Goal: Task Accomplishment & Management: Use online tool/utility

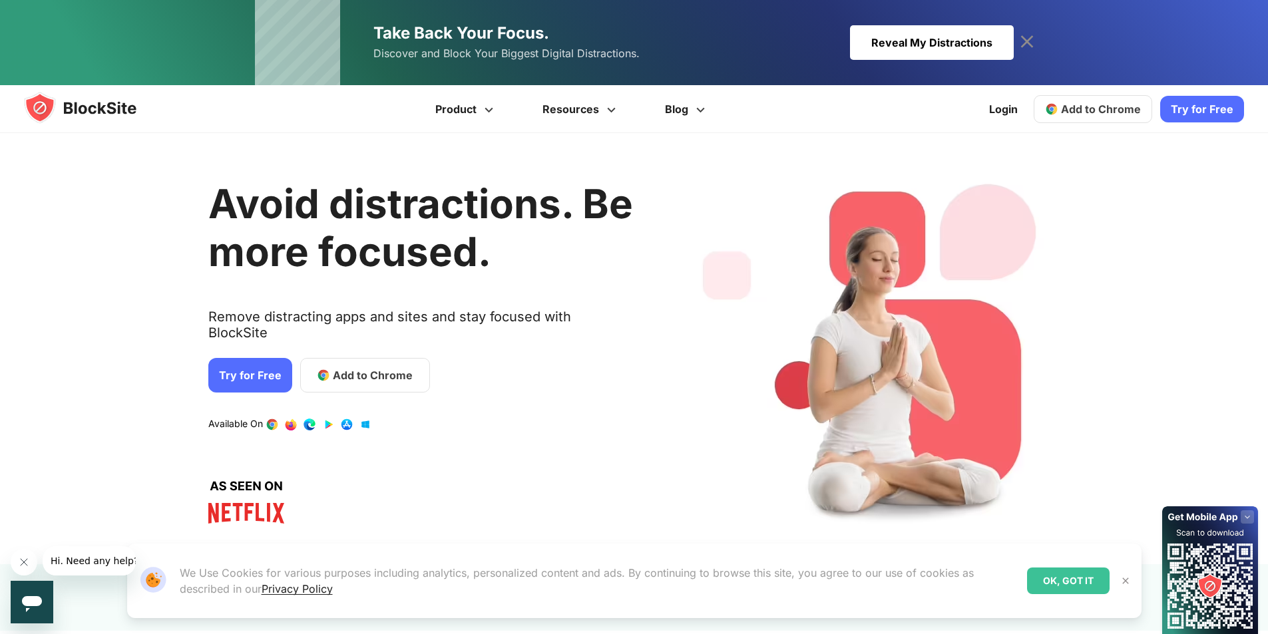
click at [1083, 109] on span "Add to Chrome" at bounding box center [1101, 109] width 80 height 13
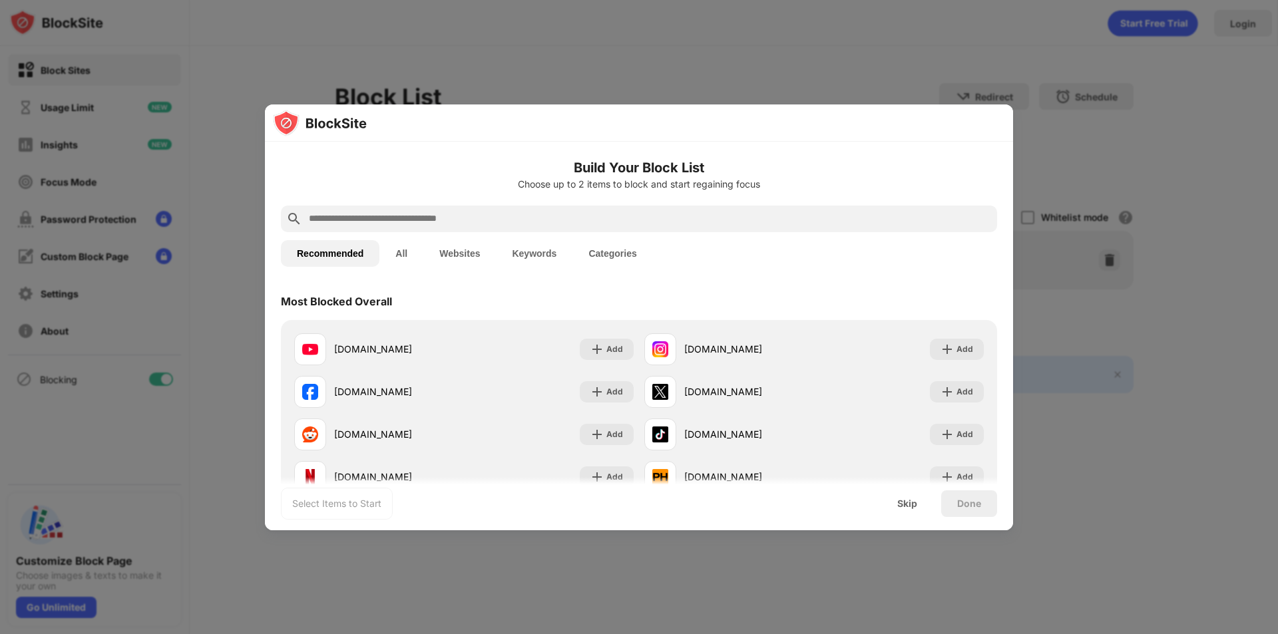
click at [377, 211] on input "text" at bounding box center [650, 219] width 684 height 16
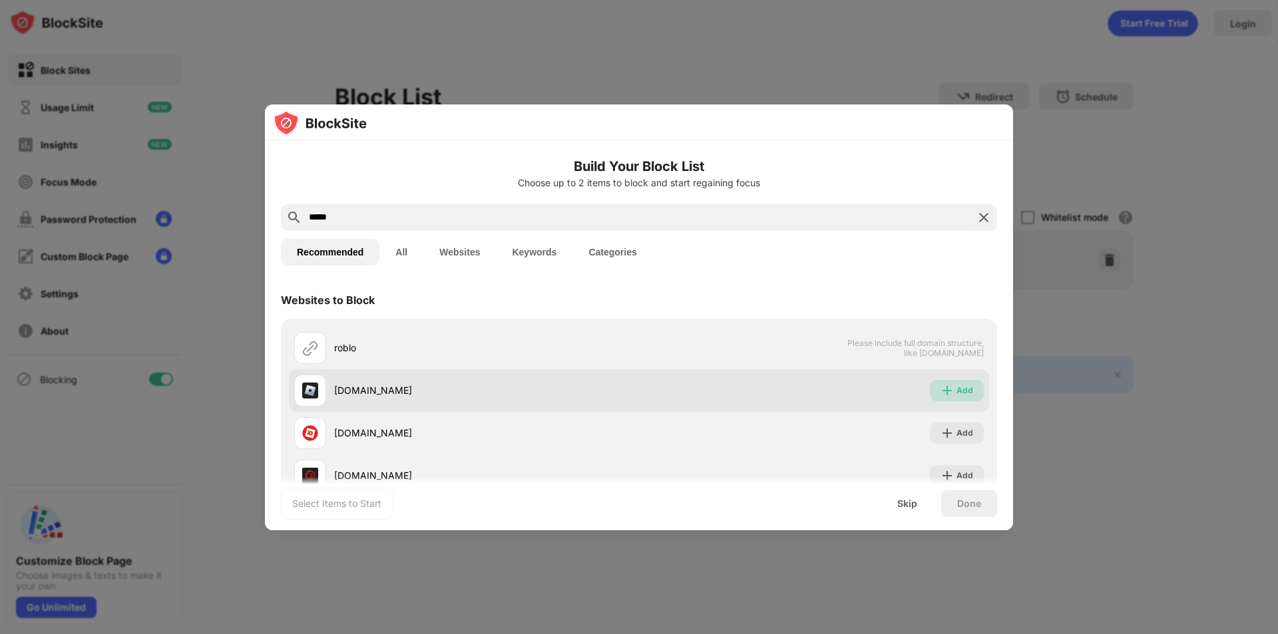
click at [941, 393] on img at bounding box center [947, 390] width 13 height 13
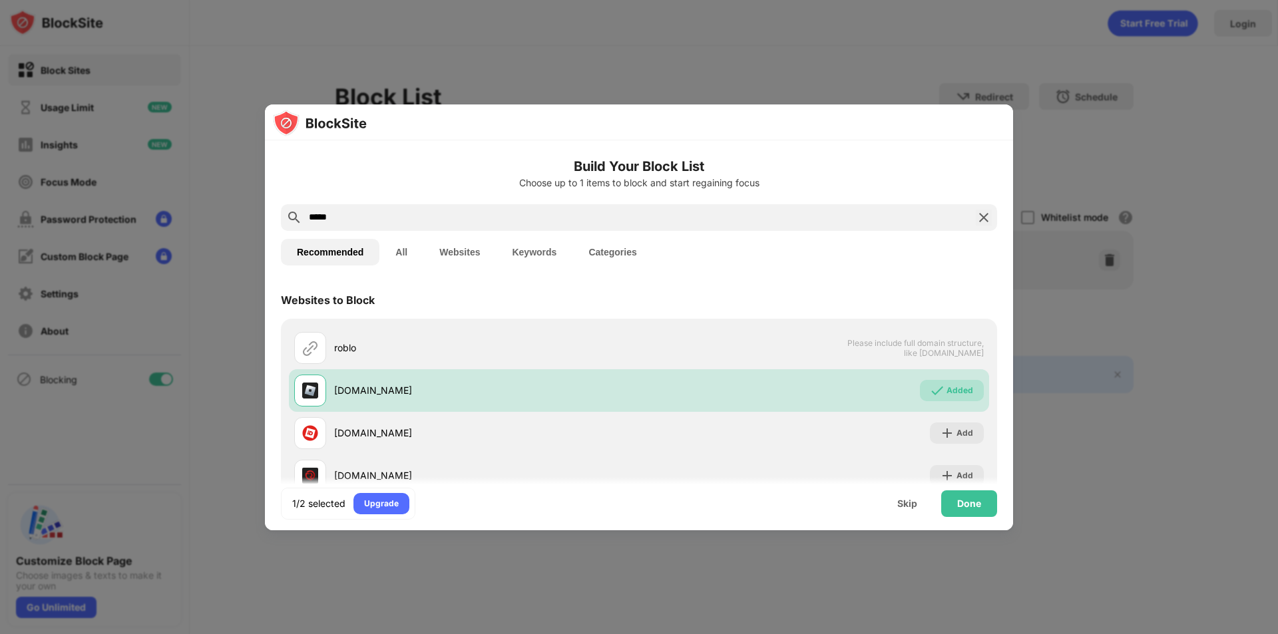
click at [445, 220] on input "*****" at bounding box center [639, 218] width 663 height 16
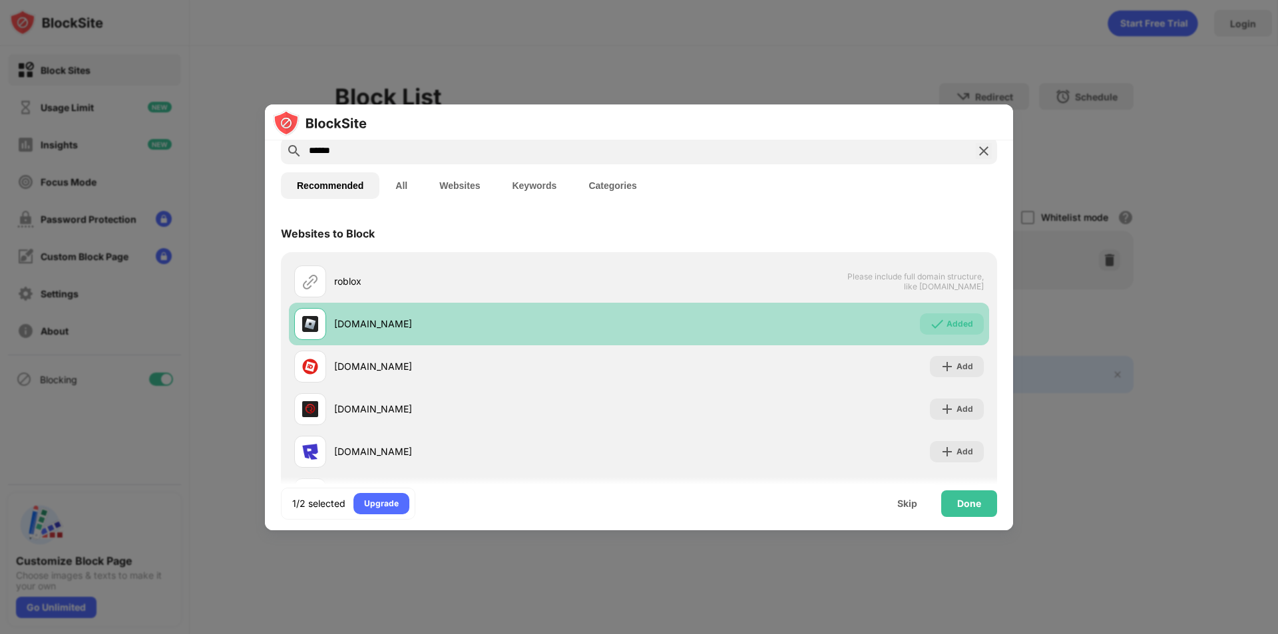
scroll to position [128, 0]
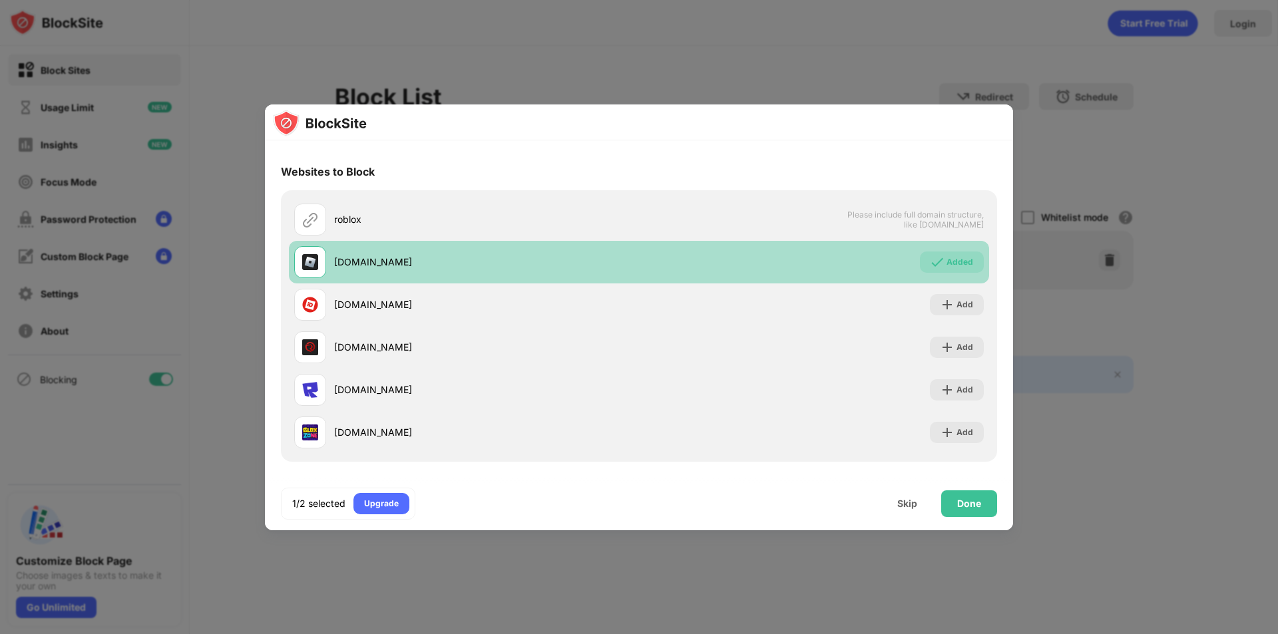
type input "******"
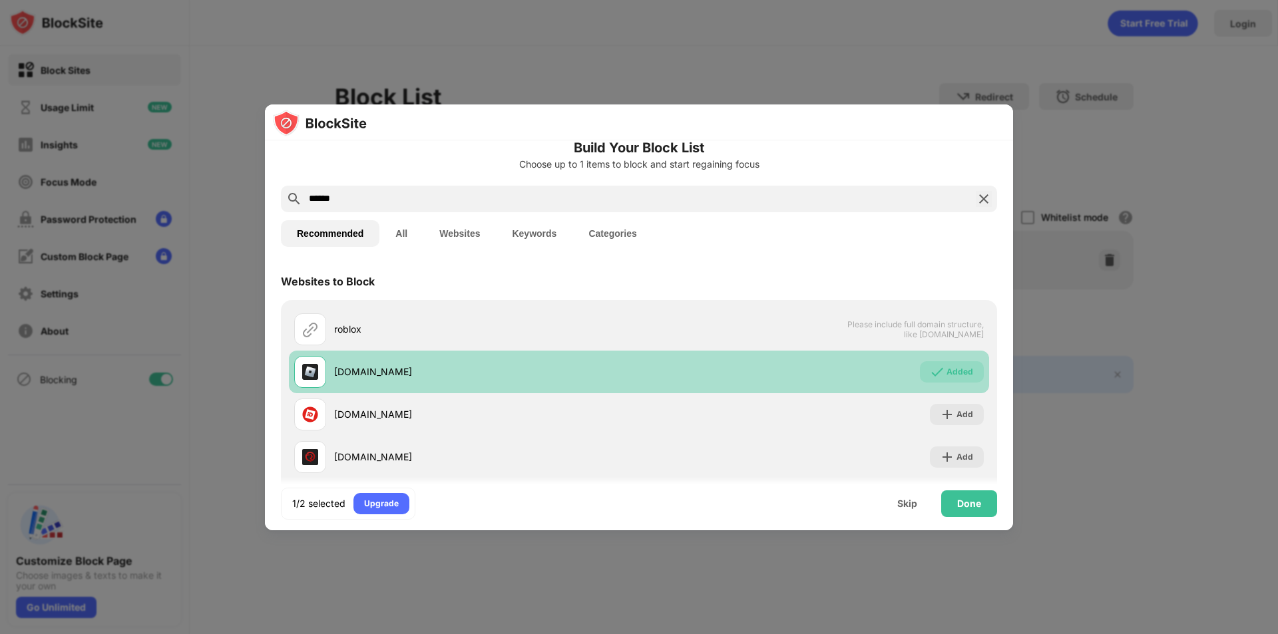
scroll to position [0, 0]
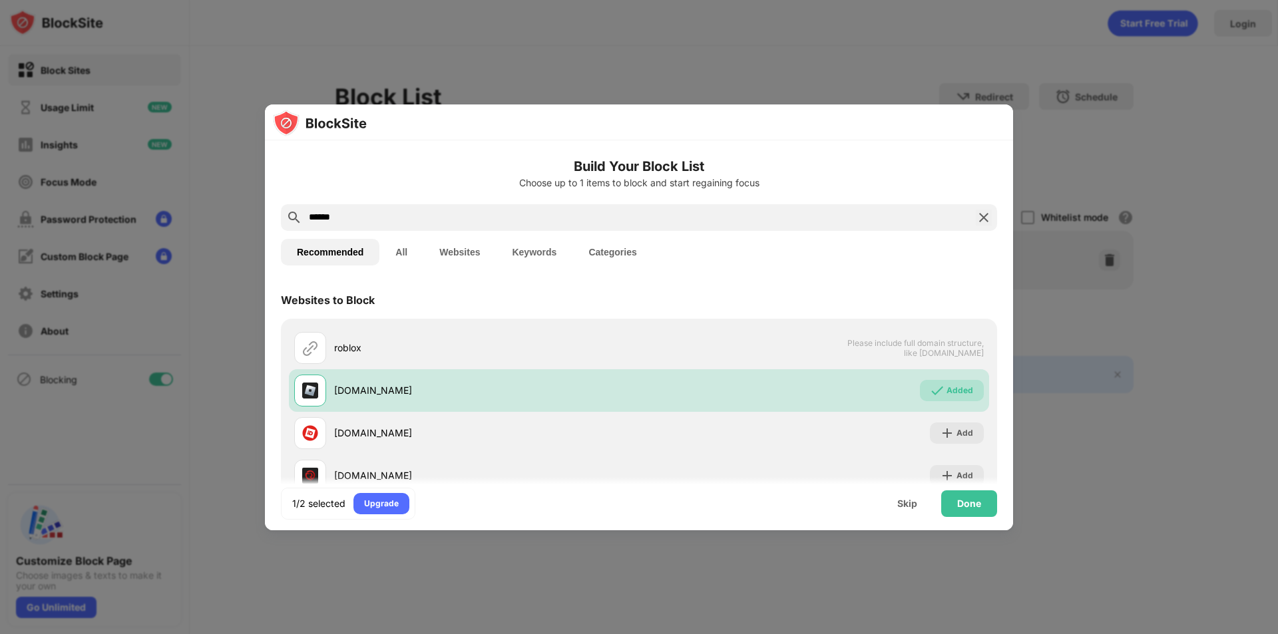
click at [399, 256] on button "All" at bounding box center [401, 252] width 44 height 27
click at [469, 256] on button "Websites" at bounding box center [459, 253] width 73 height 27
click at [547, 246] on button "Keywords" at bounding box center [534, 252] width 77 height 27
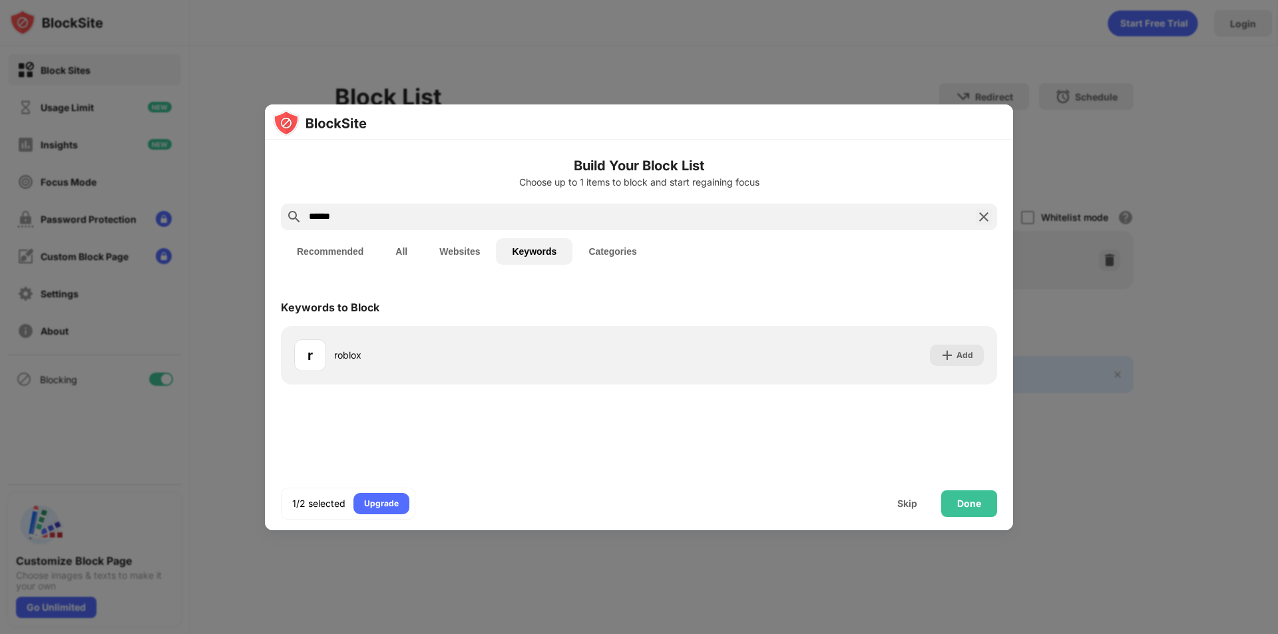
click at [577, 246] on button "Categories" at bounding box center [613, 251] width 80 height 27
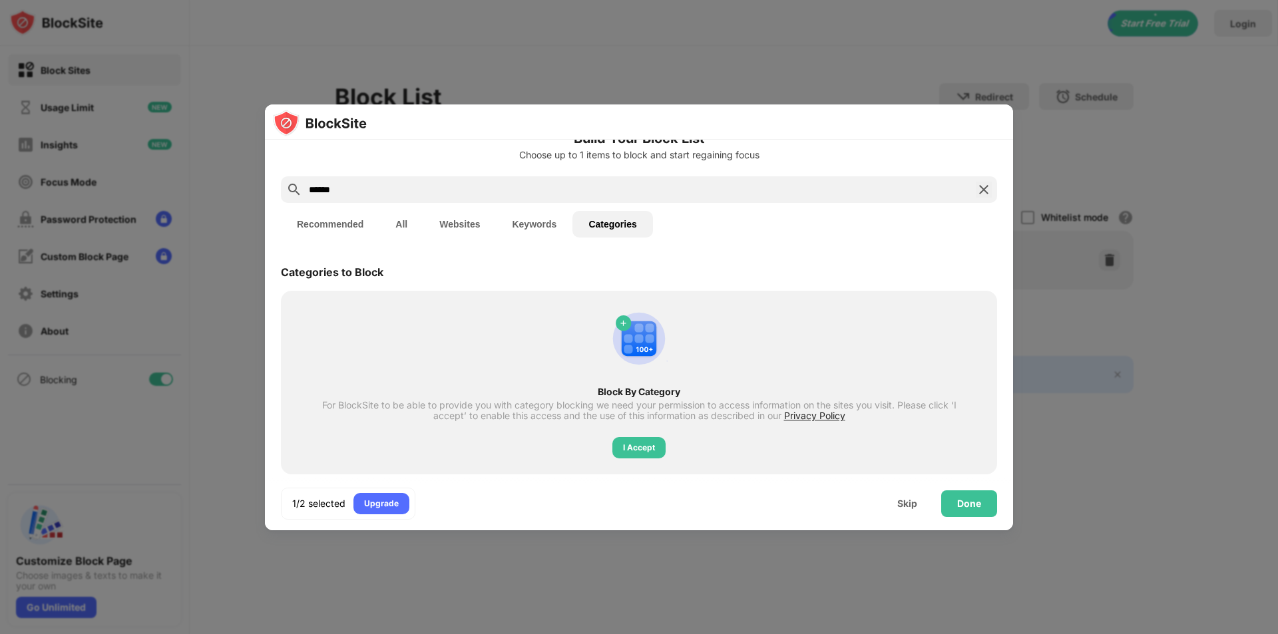
scroll to position [41, 0]
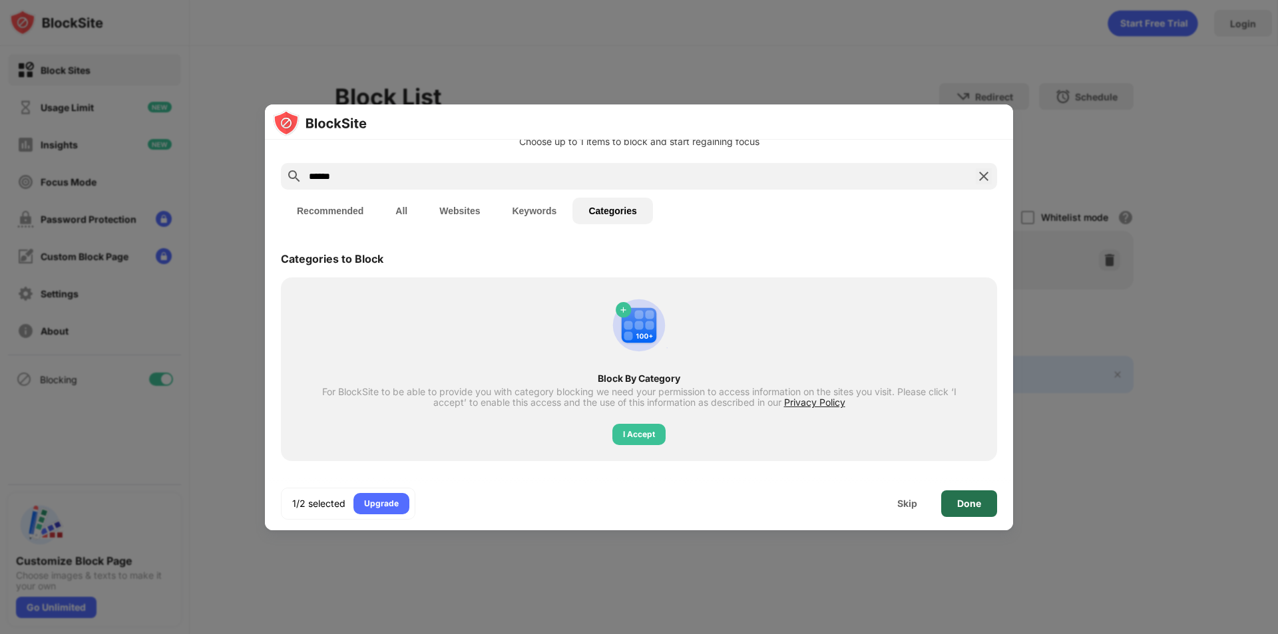
click at [953, 505] on div "Done" at bounding box center [969, 504] width 56 height 27
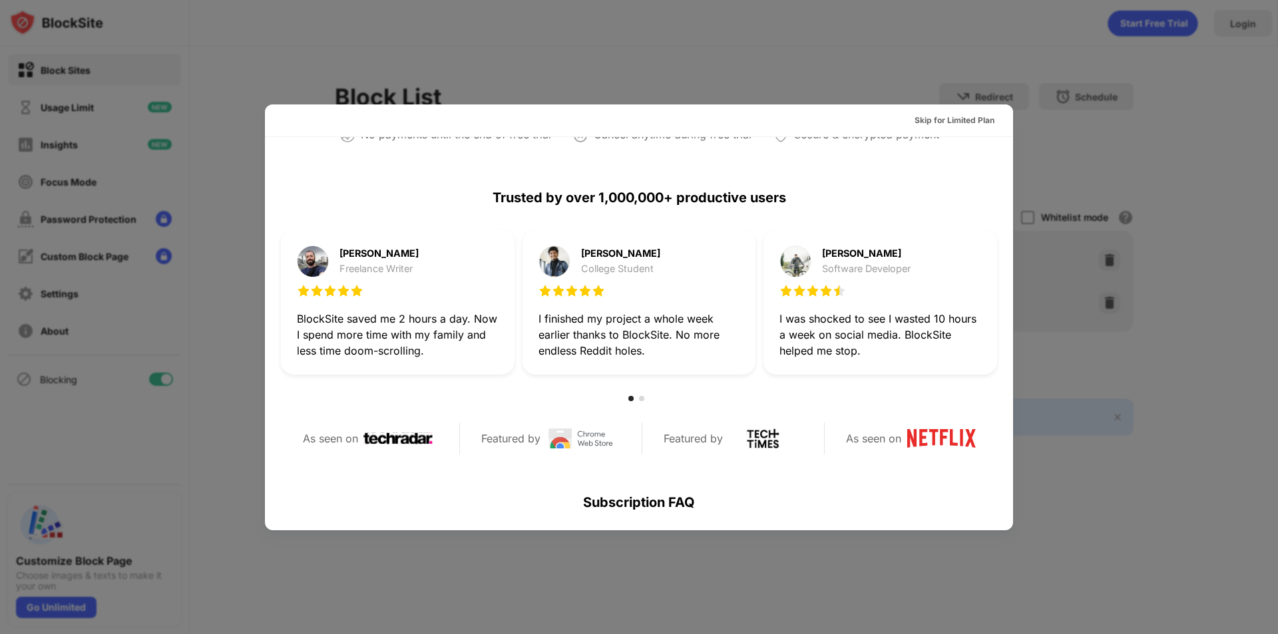
scroll to position [649, 0]
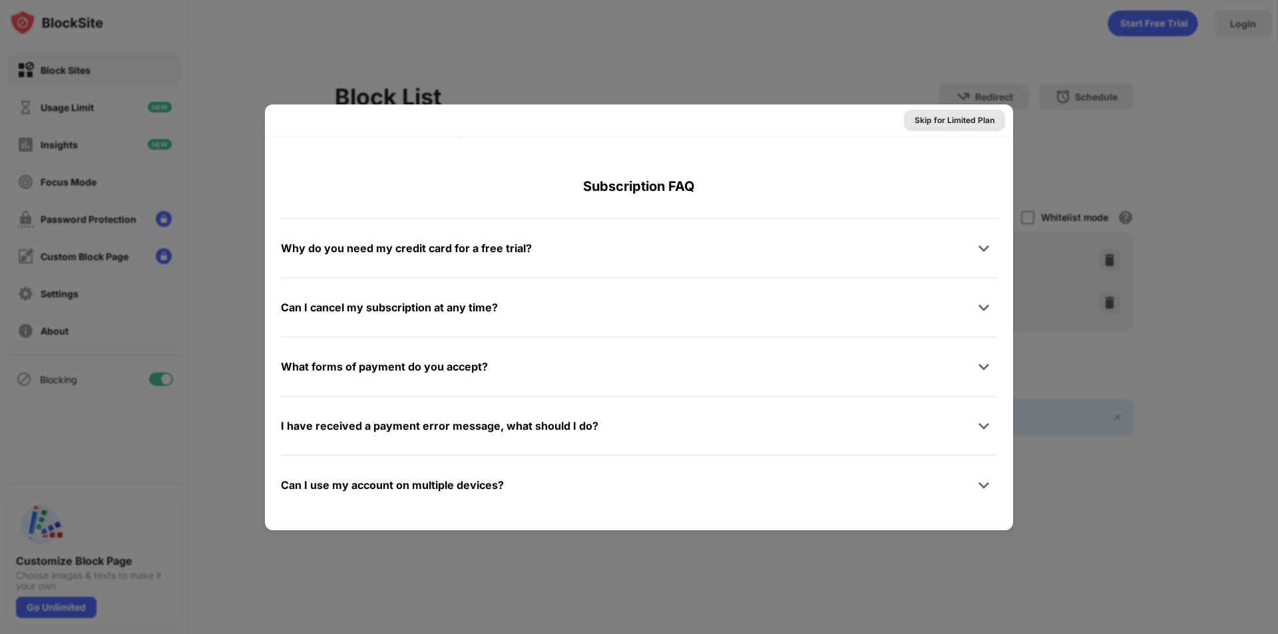
click at [917, 113] on div "Skip for Limited Plan" at bounding box center [954, 120] width 101 height 21
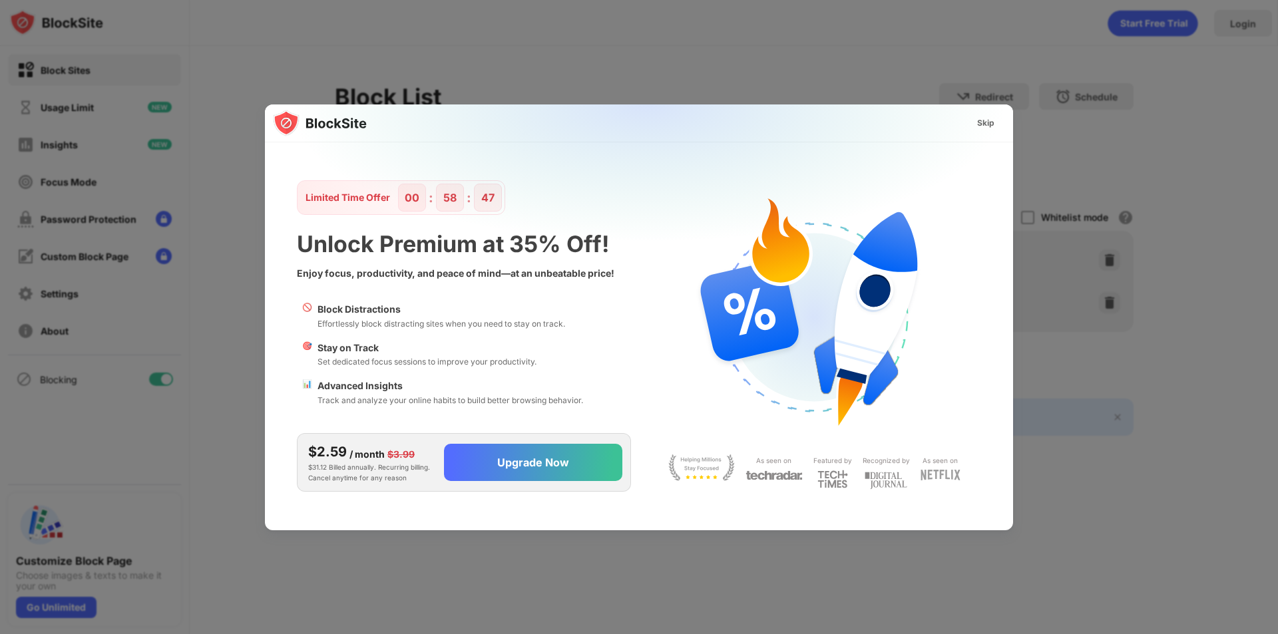
scroll to position [0, 0]
click at [982, 120] on div "Skip" at bounding box center [985, 123] width 17 height 13
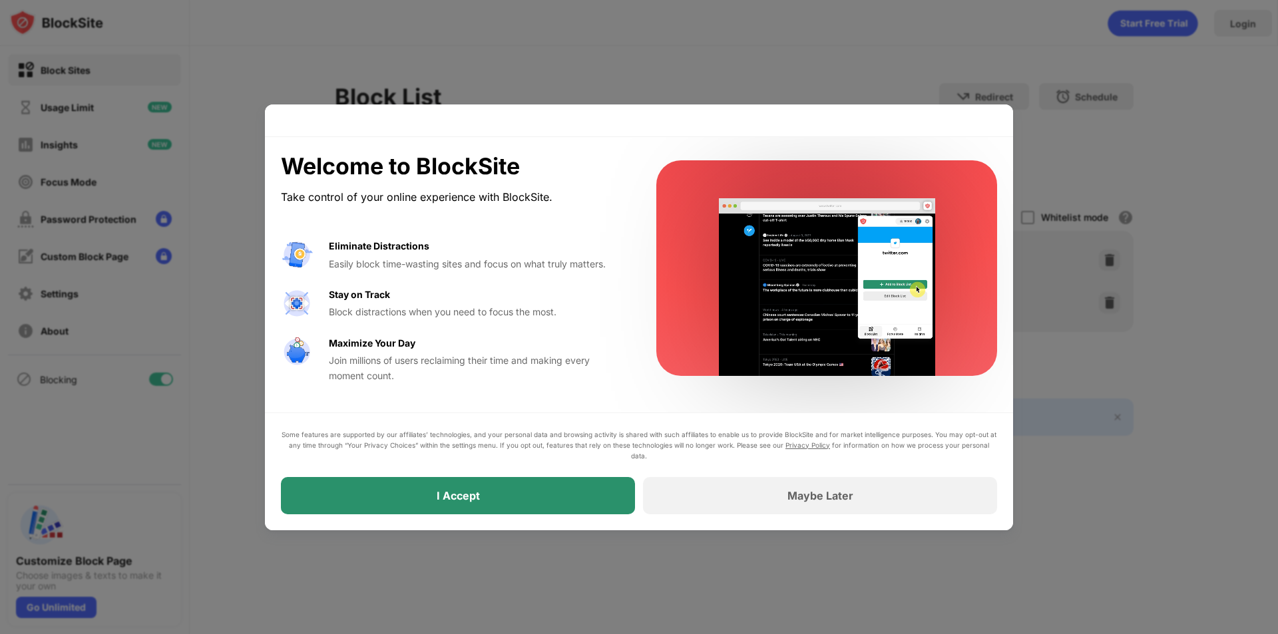
click at [437, 483] on div "I Accept" at bounding box center [458, 495] width 354 height 37
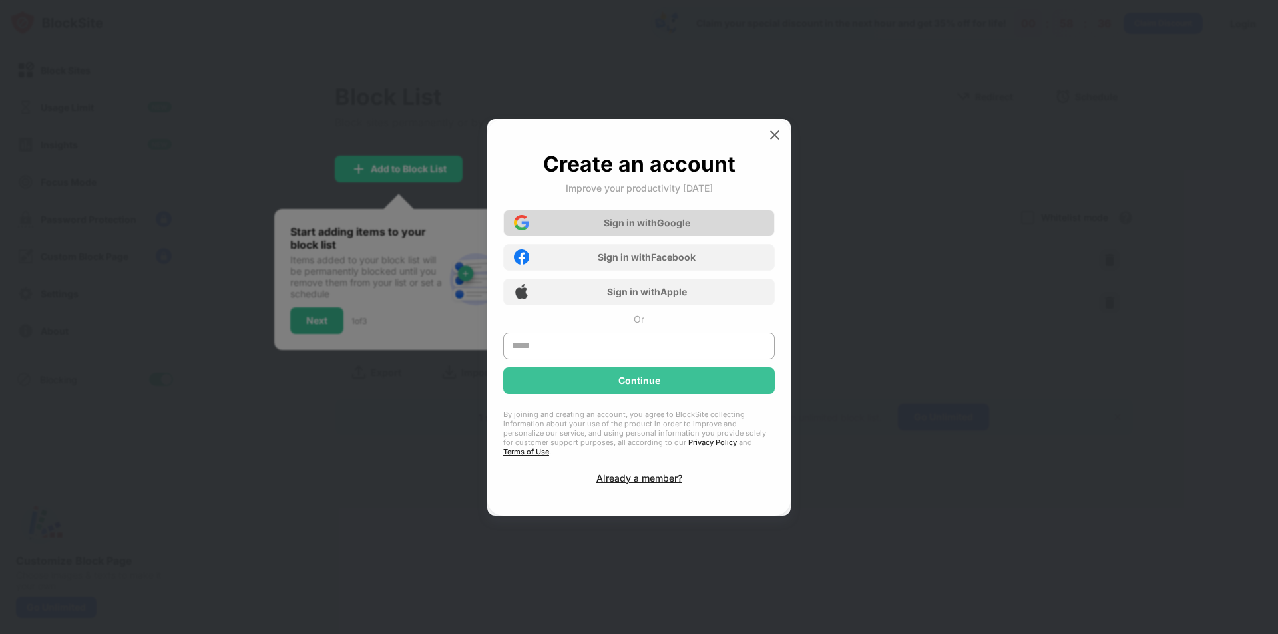
click at [710, 218] on div "Sign in with Google" at bounding box center [639, 223] width 272 height 27
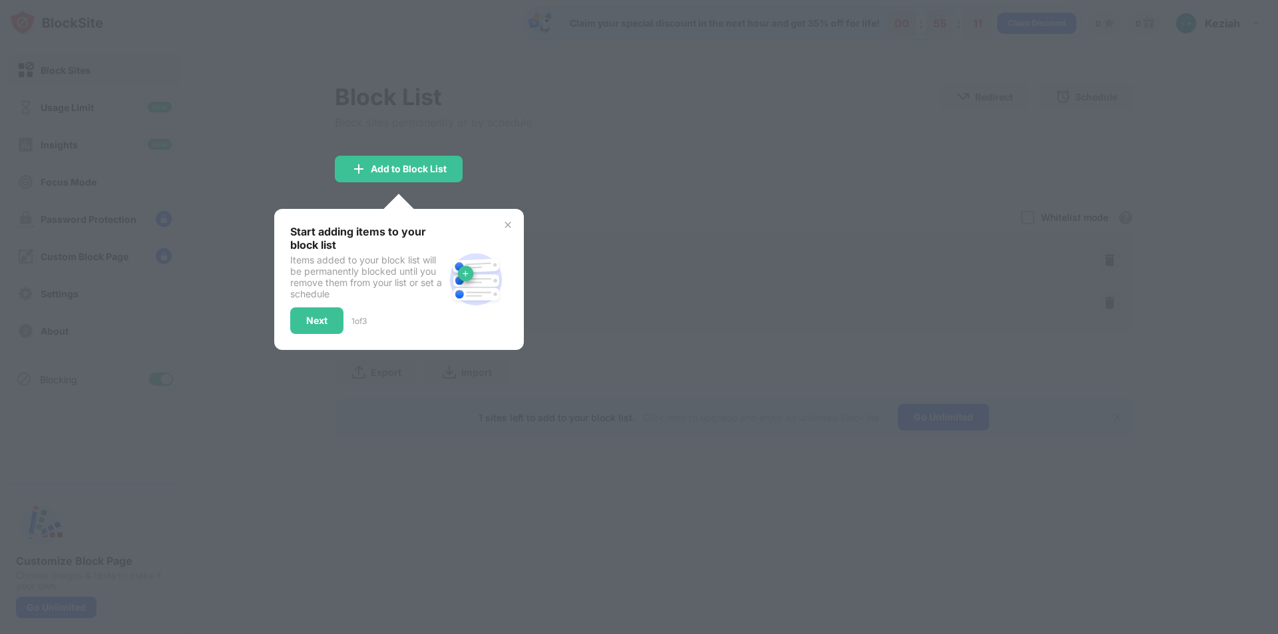
click at [509, 220] on img at bounding box center [508, 225] width 11 height 11
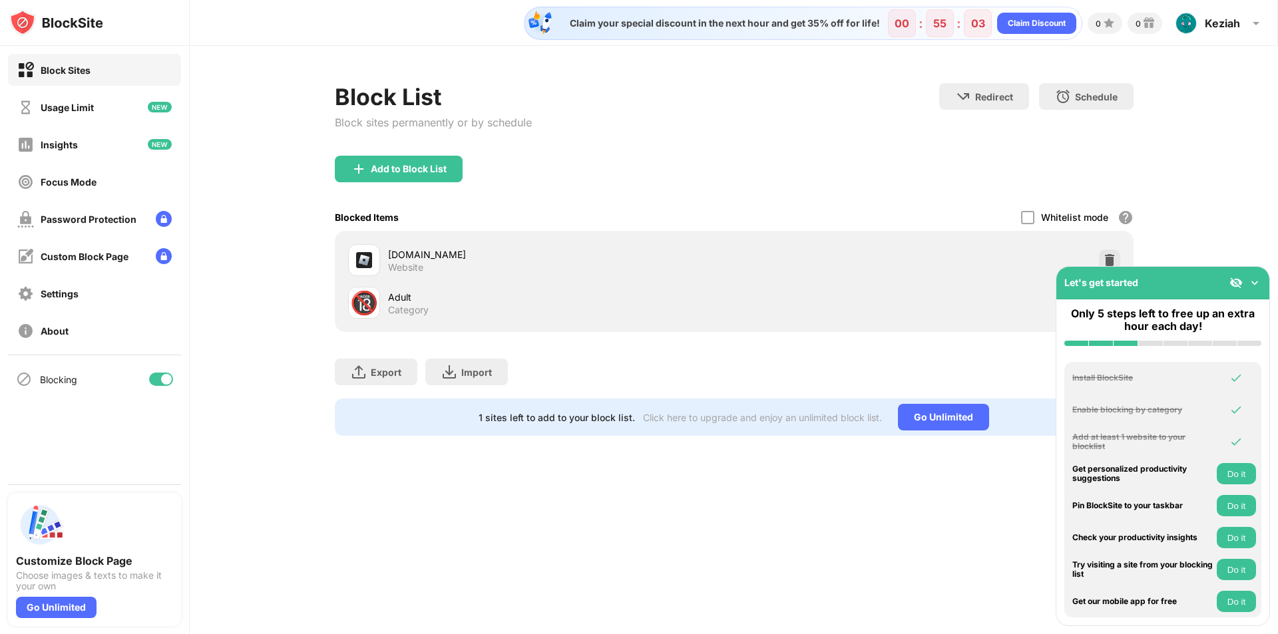
click at [1256, 280] on img at bounding box center [1254, 282] width 13 height 13
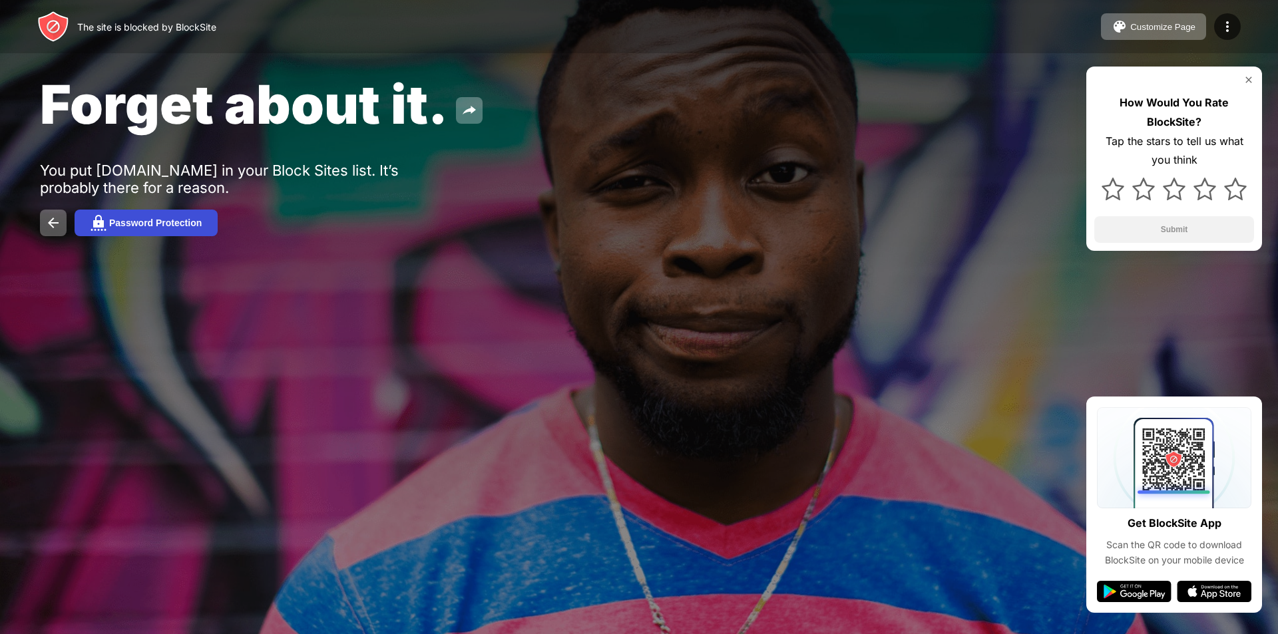
click at [110, 218] on div "Password Protection" at bounding box center [155, 223] width 93 height 11
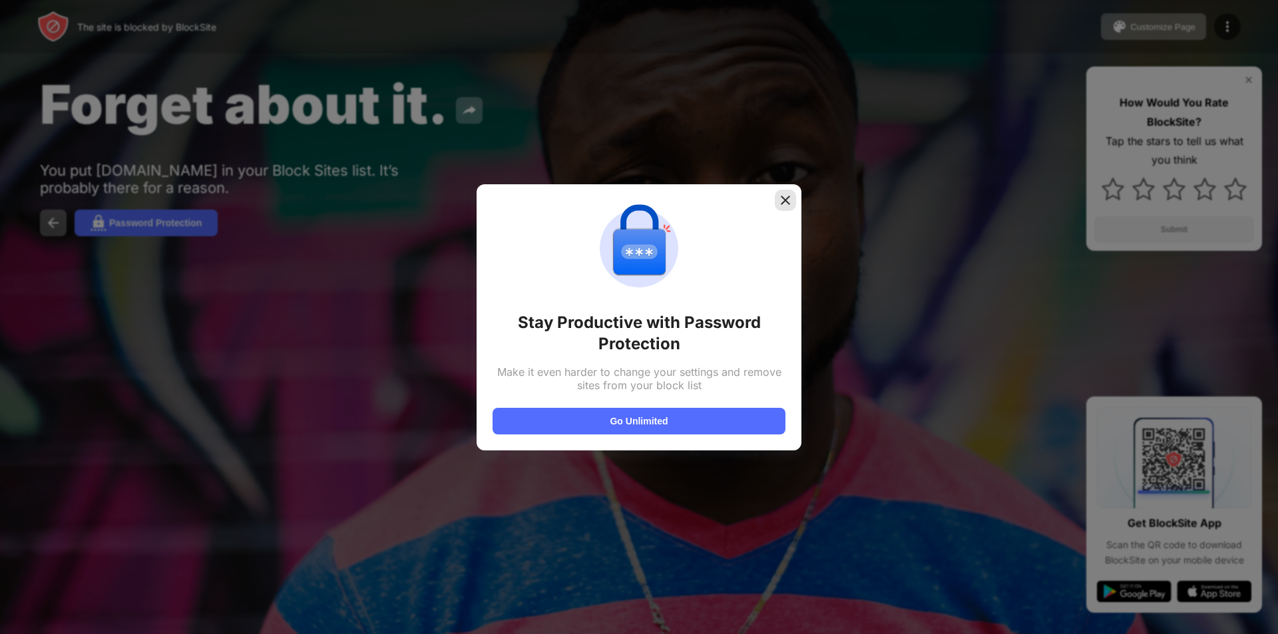
click at [780, 203] on img at bounding box center [785, 200] width 13 height 13
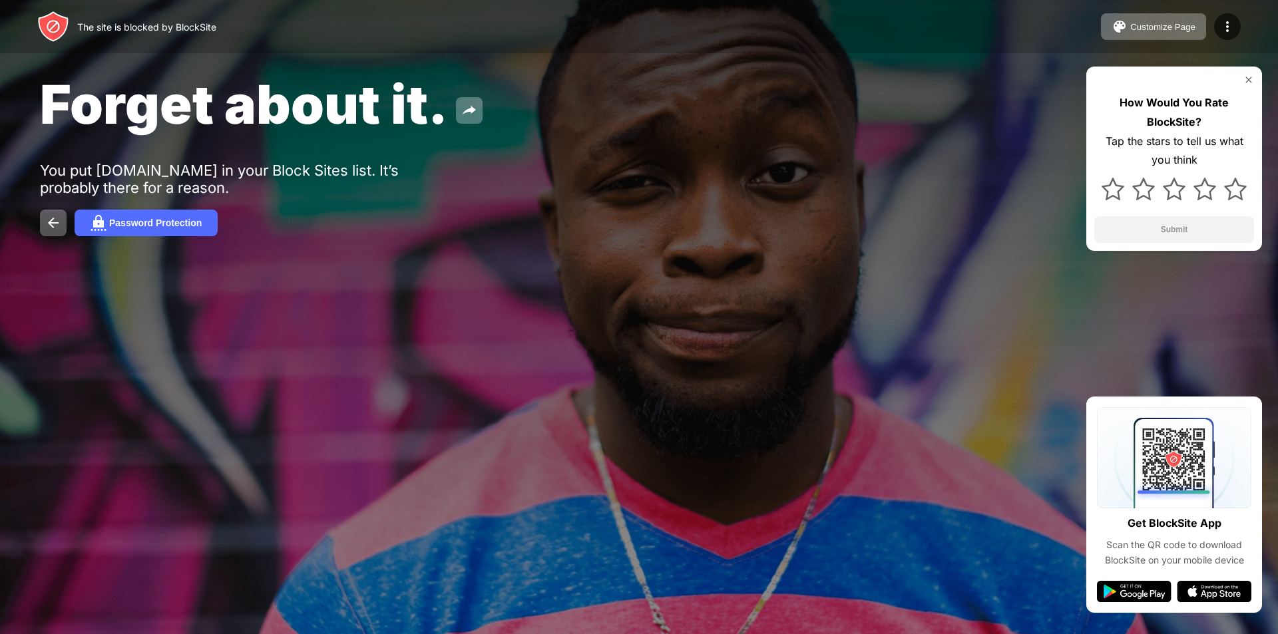
click at [1245, 77] on img at bounding box center [1249, 80] width 11 height 11
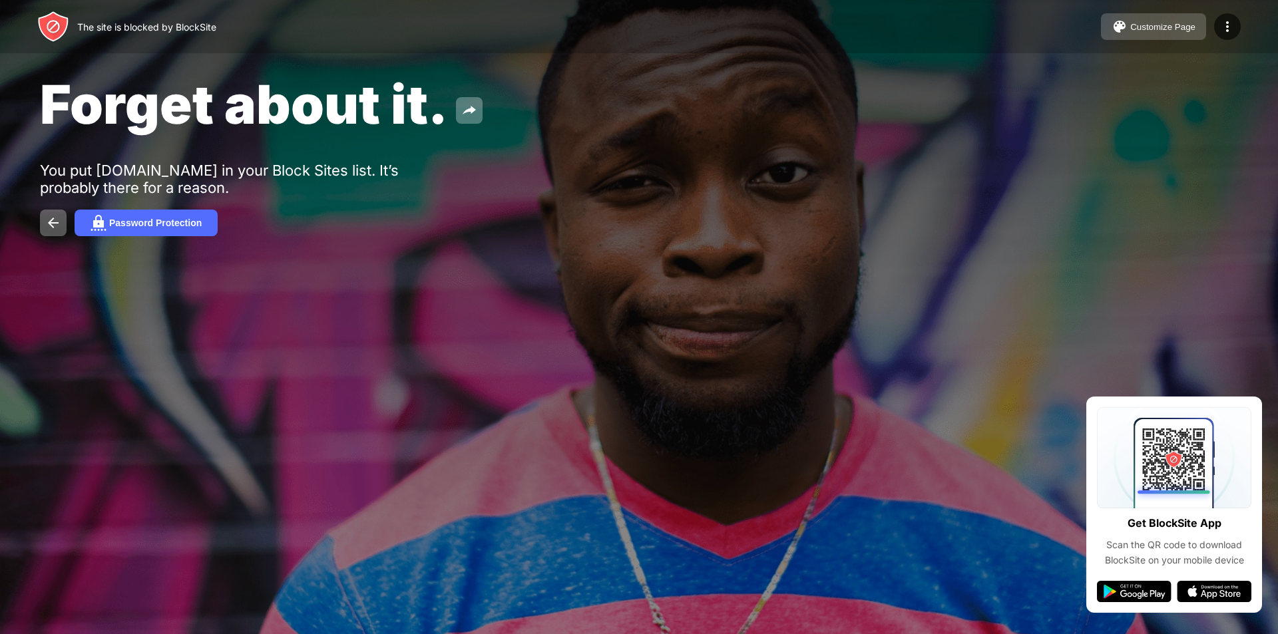
click at [1151, 15] on button "Customize Page" at bounding box center [1153, 26] width 105 height 27
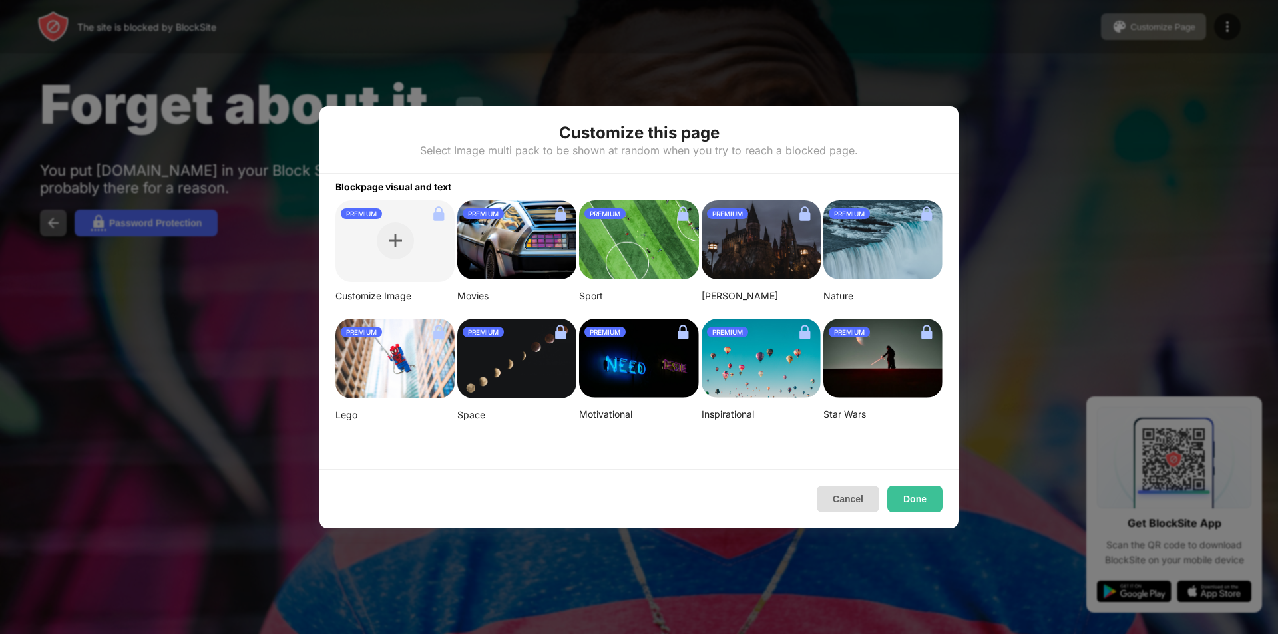
click at [852, 499] on button "Cancel" at bounding box center [848, 499] width 63 height 27
